Goal: Information Seeking & Learning: Stay updated

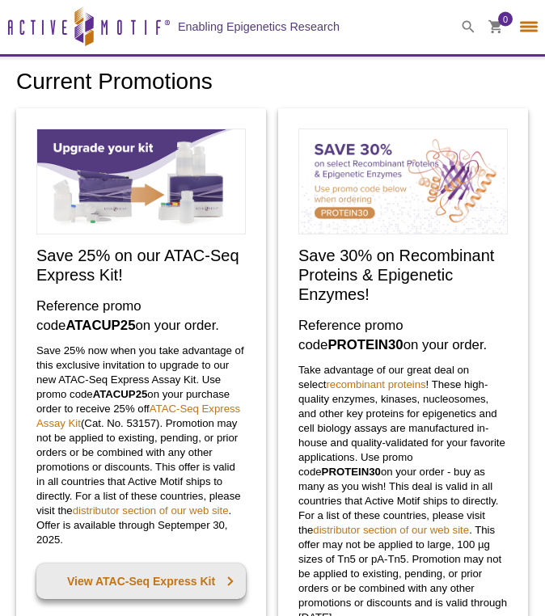
select select "[GEOGRAPHIC_DATA]"
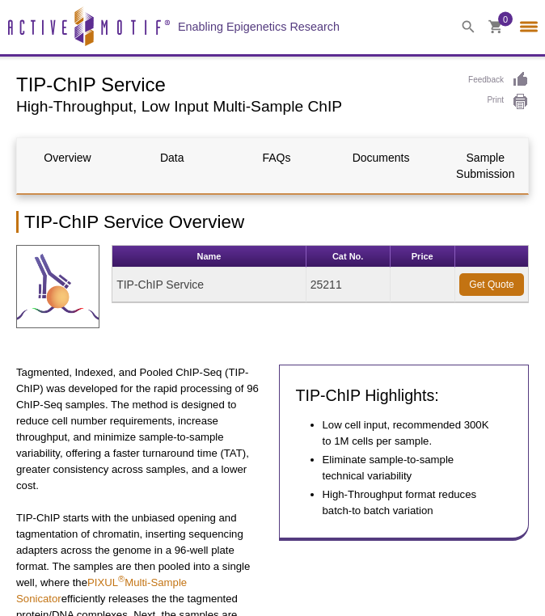
select select "[GEOGRAPHIC_DATA]"
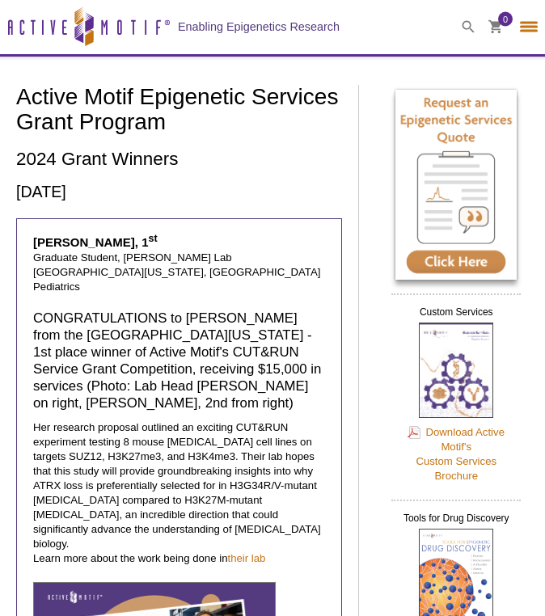
select select "[GEOGRAPHIC_DATA]"
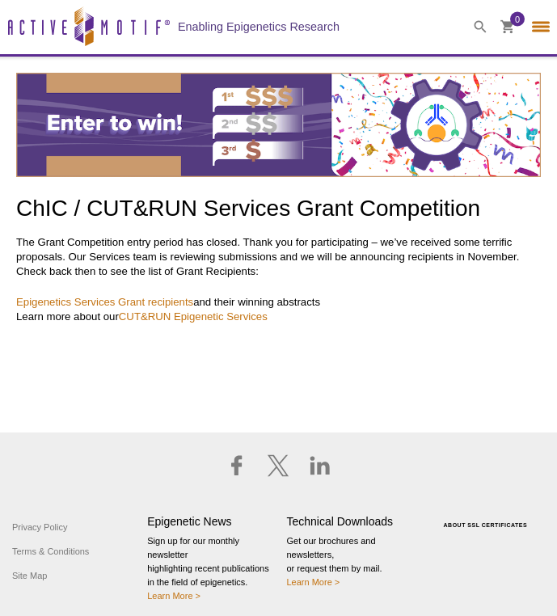
select select "[GEOGRAPHIC_DATA]"
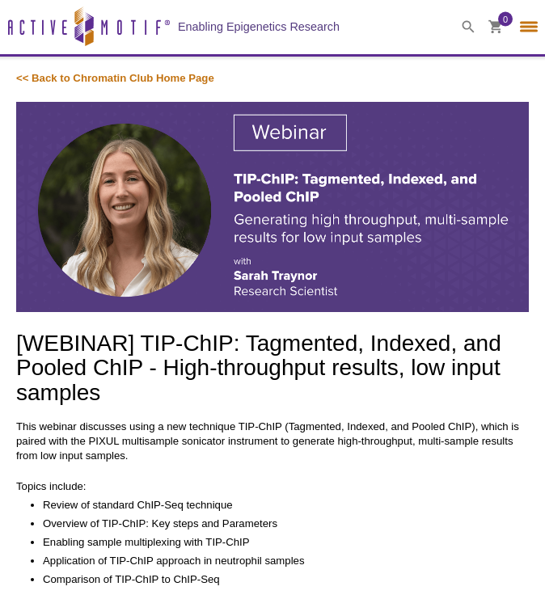
select select "[GEOGRAPHIC_DATA]"
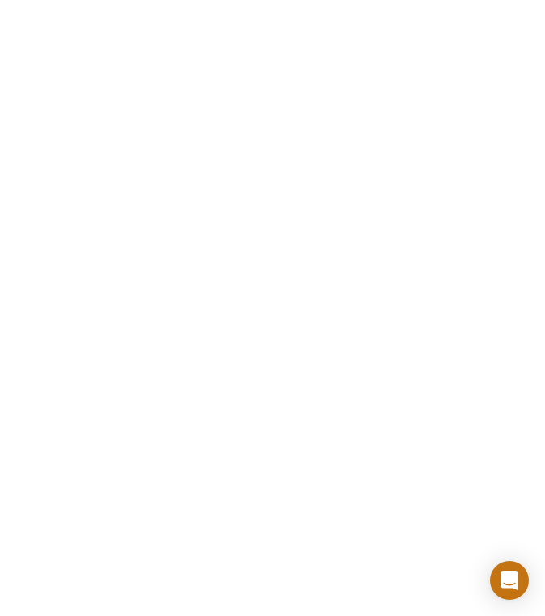
scroll to position [766, 0]
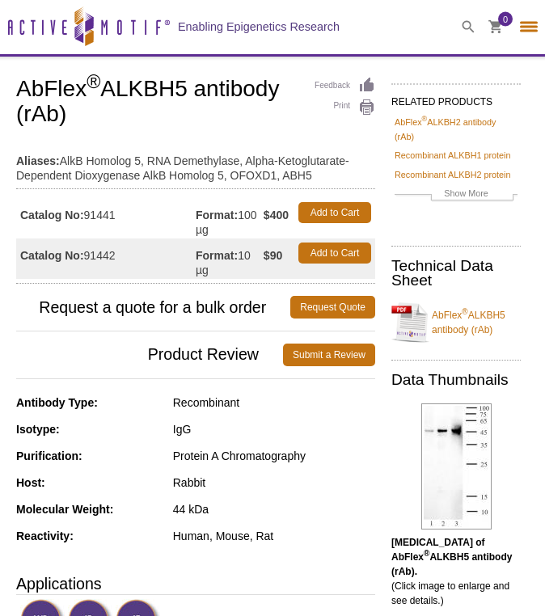
select select "[GEOGRAPHIC_DATA]"
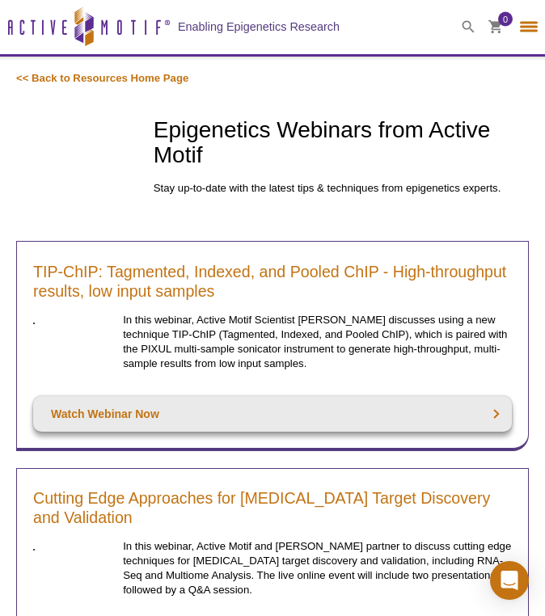
select select "[GEOGRAPHIC_DATA]"
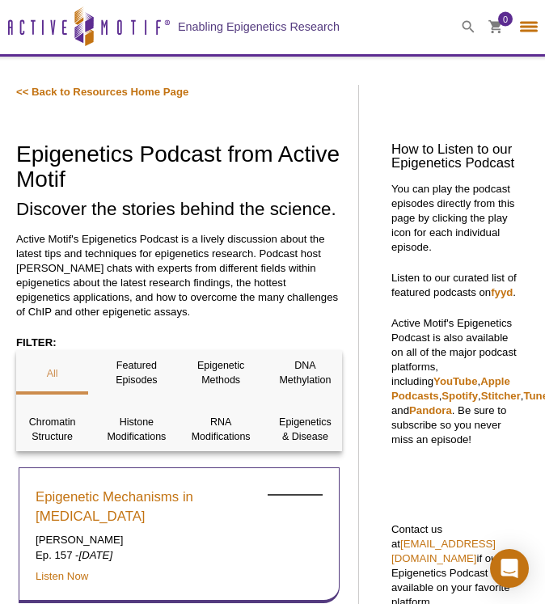
select select "[GEOGRAPHIC_DATA]"
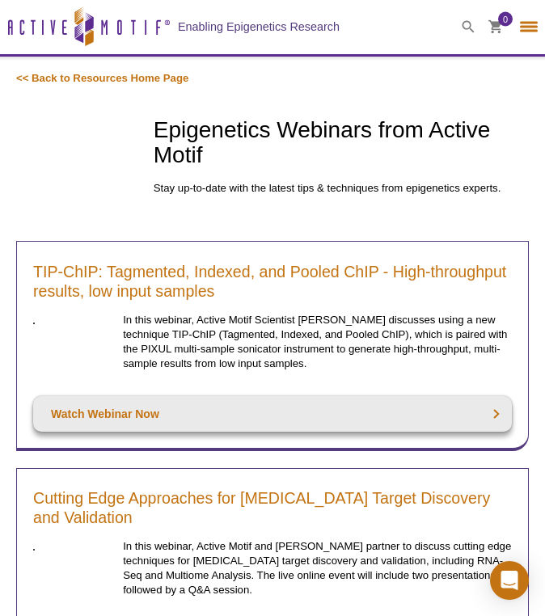
select select "[GEOGRAPHIC_DATA]"
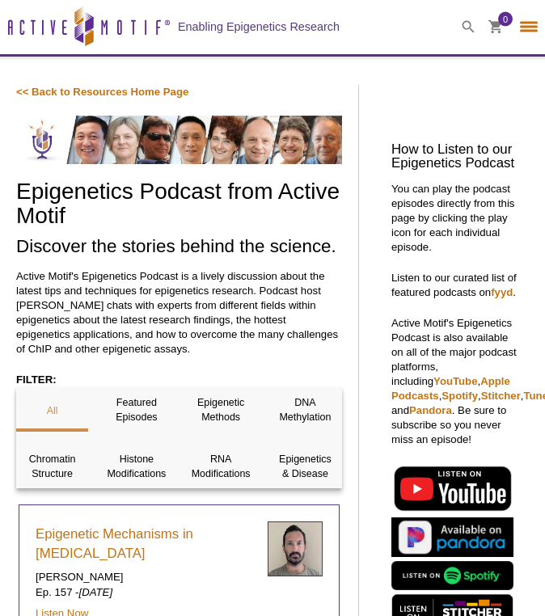
select select "[GEOGRAPHIC_DATA]"
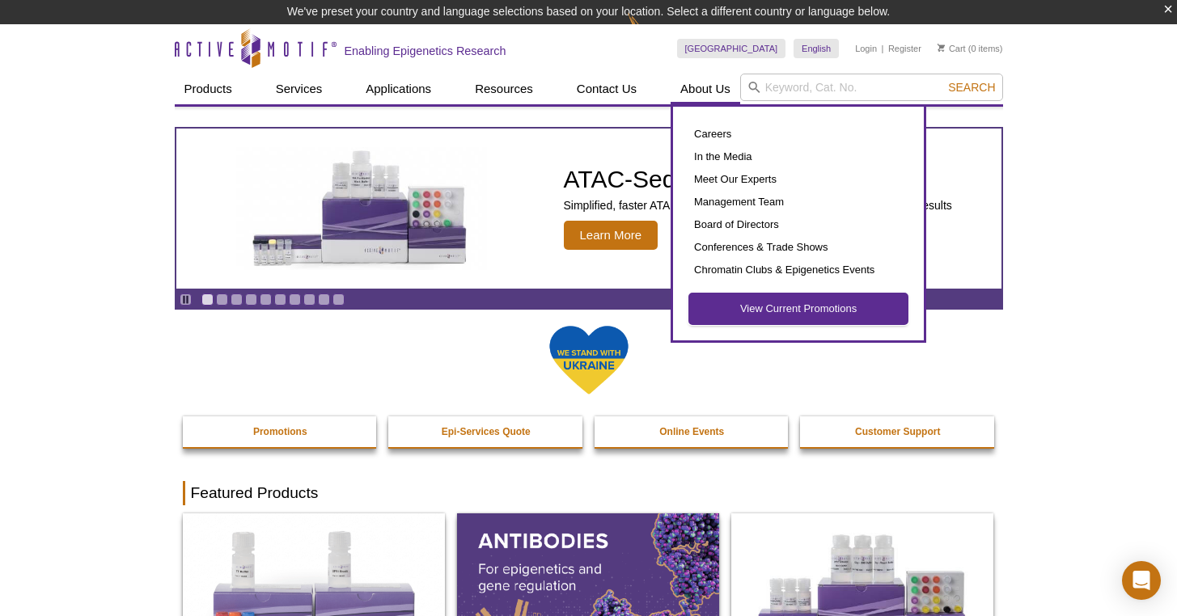
click at [720, 313] on link "View Current Promotions" at bounding box center [798, 309] width 218 height 31
